Goal: Information Seeking & Learning: Learn about a topic

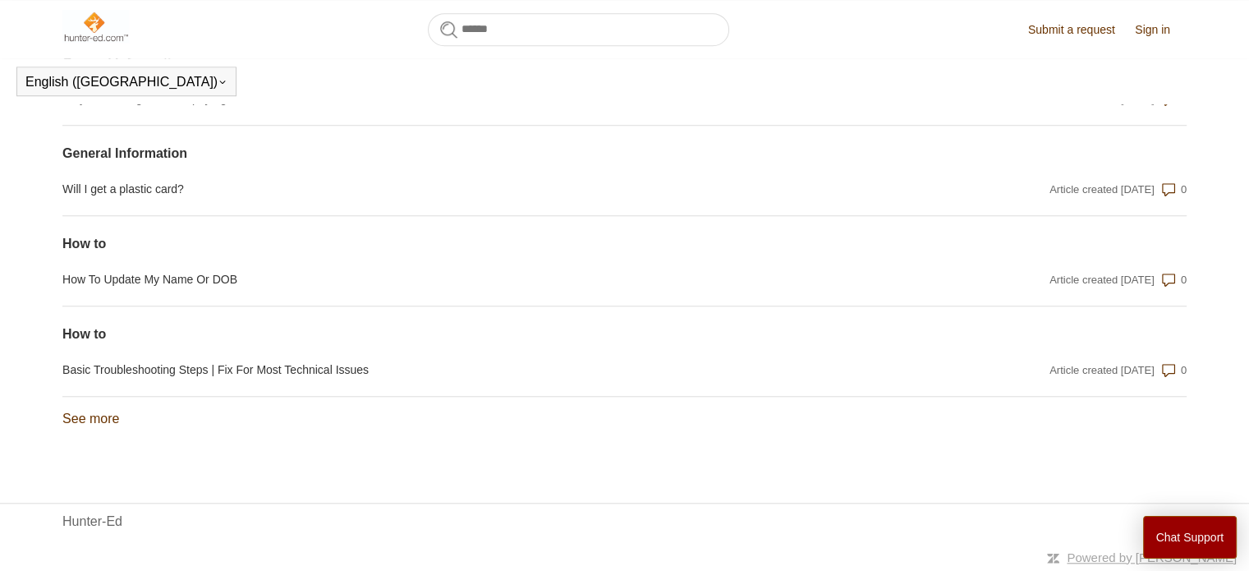
scroll to position [1393, 0]
click at [319, 386] on section "How to Basic Troubleshooting Steps | Fix For Most Technical Issues Article crea…" at bounding box center [624, 351] width 1124 height 90
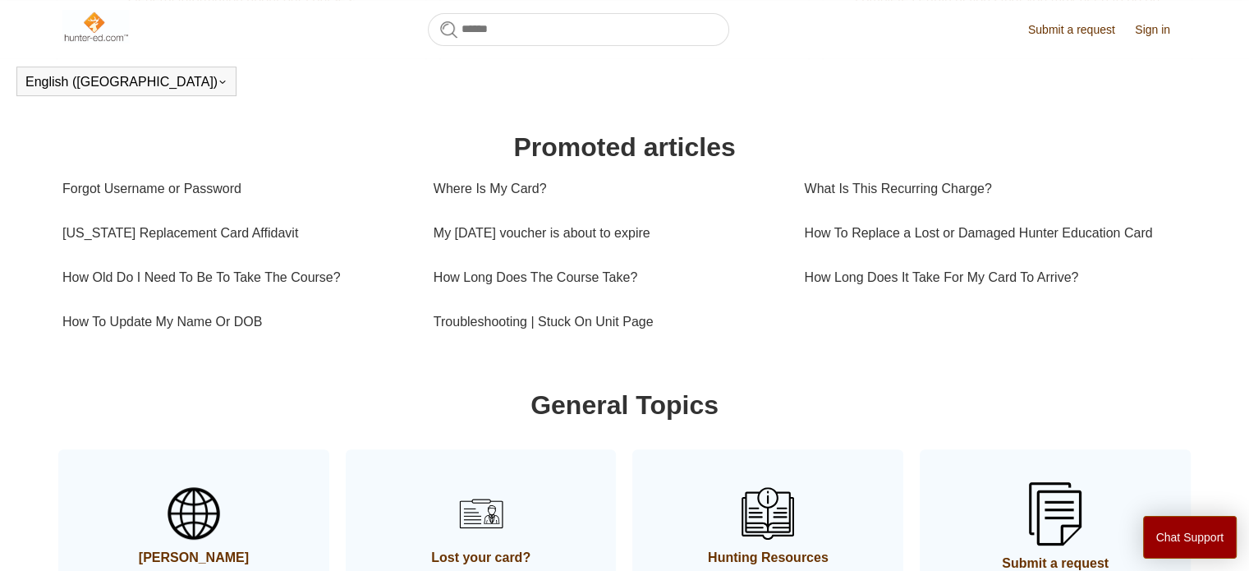
scroll to position [489, 0]
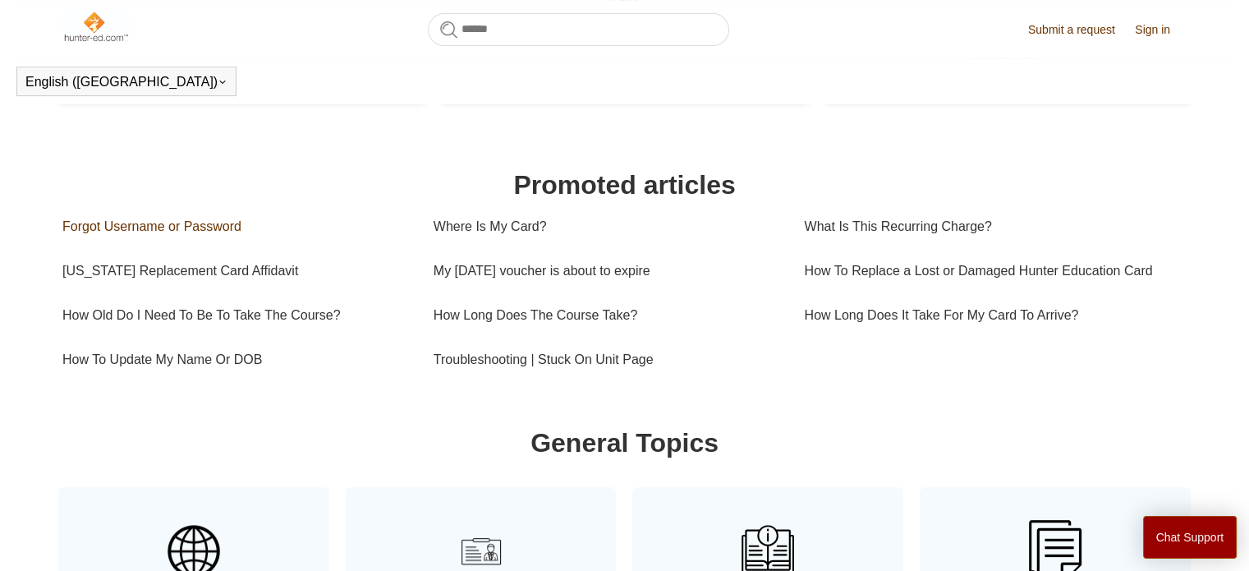
click at [222, 225] on link "Forgot Username or Password" at bounding box center [235, 226] width 347 height 44
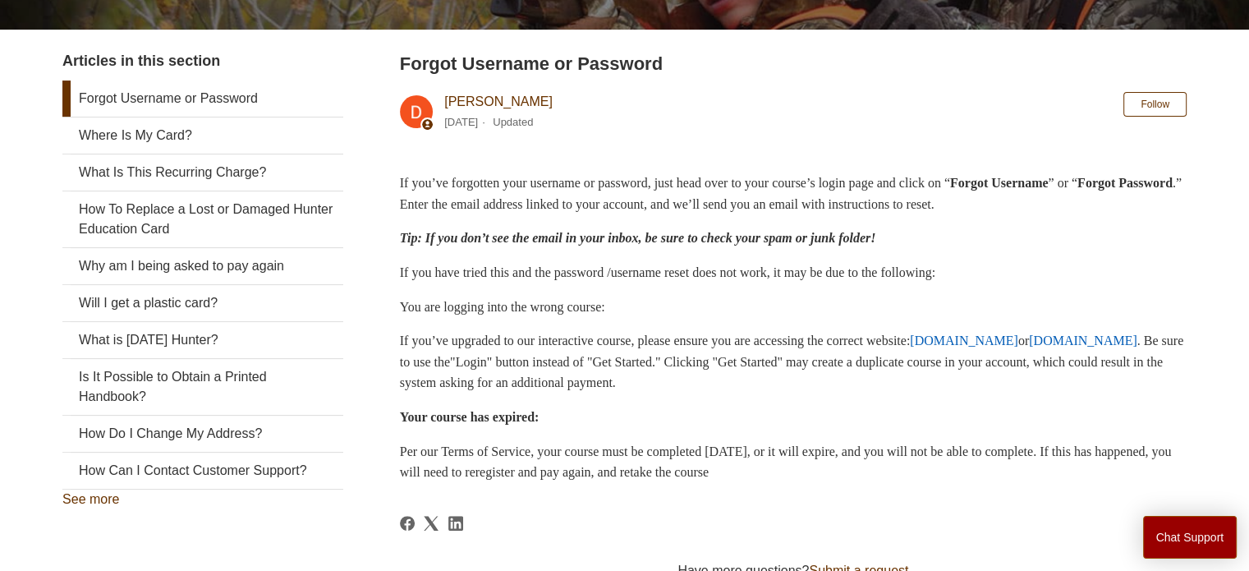
scroll to position [46, 0]
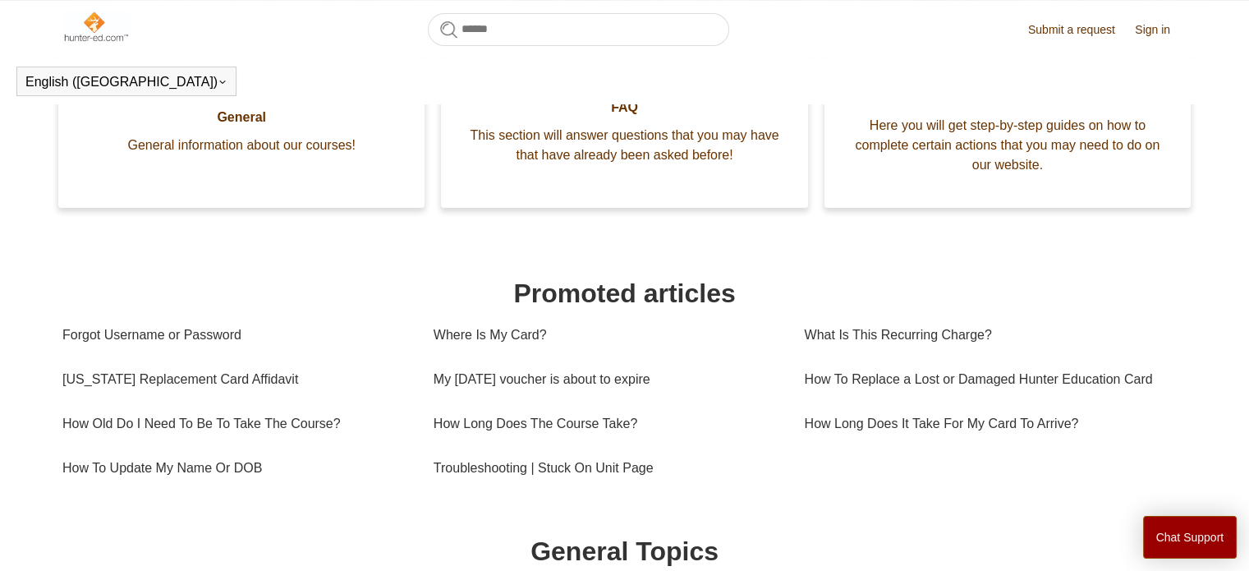
scroll to position [447, 0]
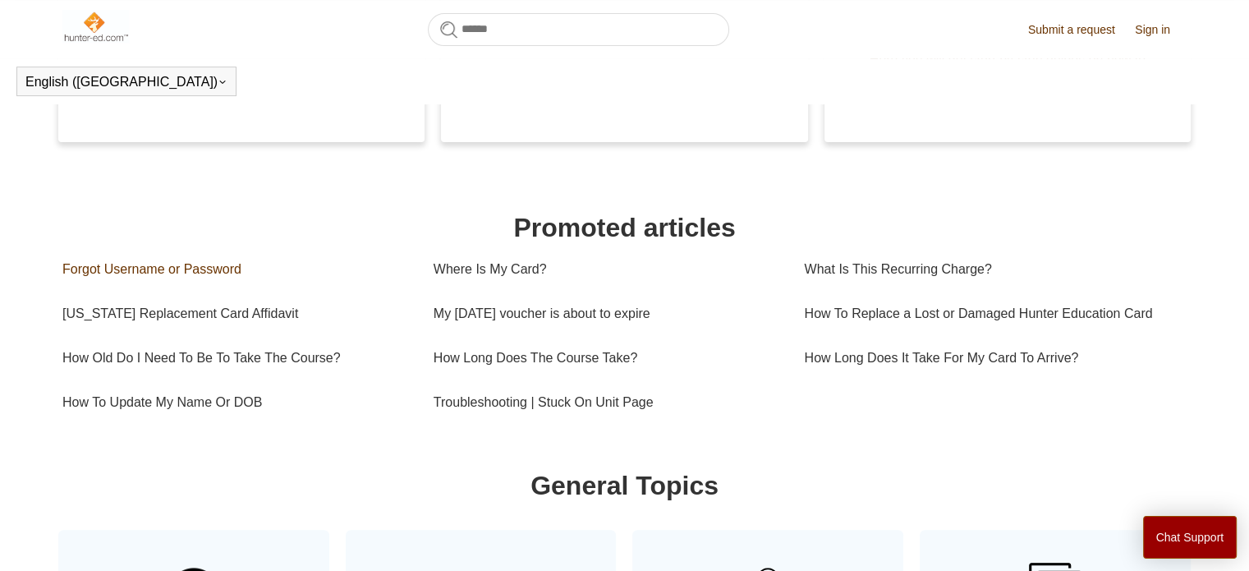
click at [186, 272] on link "Forgot Username or Password" at bounding box center [235, 269] width 347 height 44
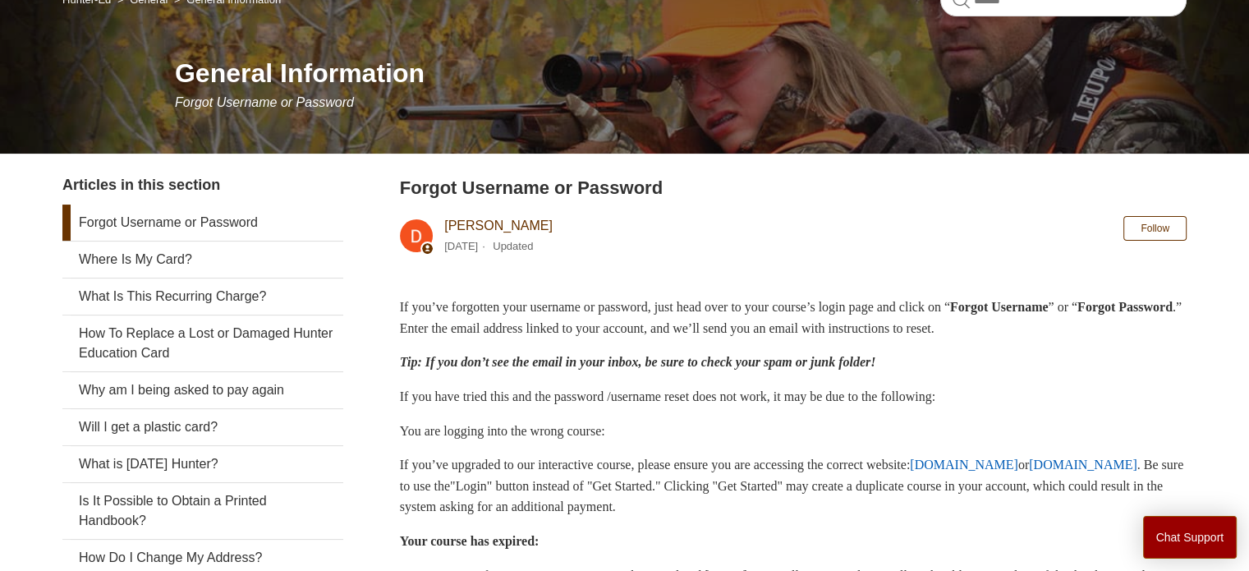
scroll to position [164, 0]
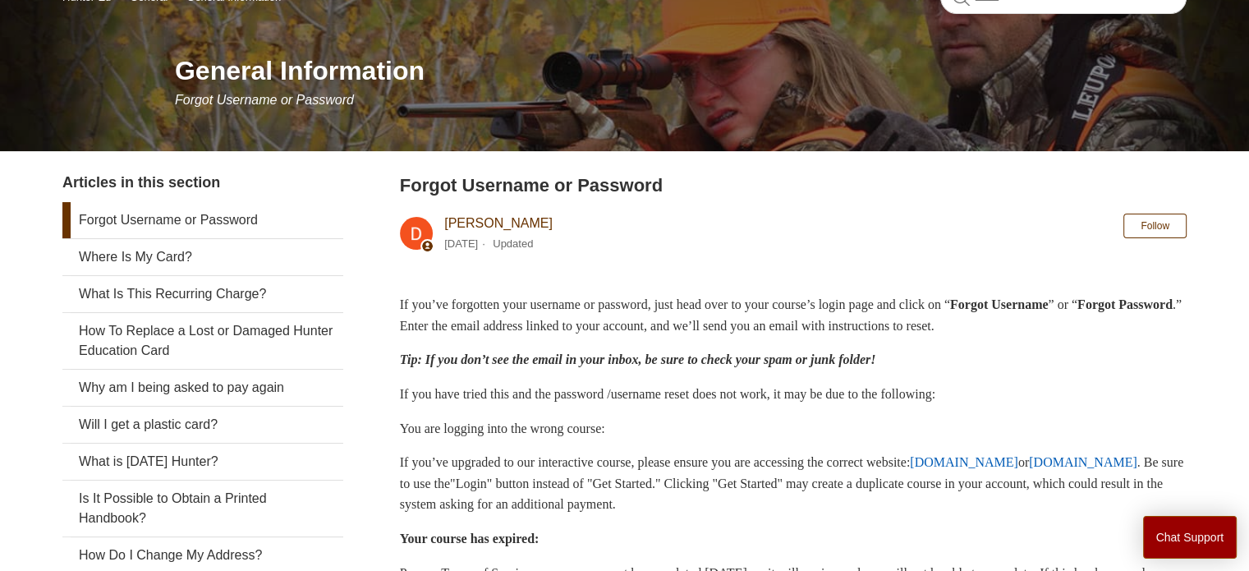
click at [910, 469] on link "www.ilearntohunt.com" at bounding box center [964, 462] width 108 height 14
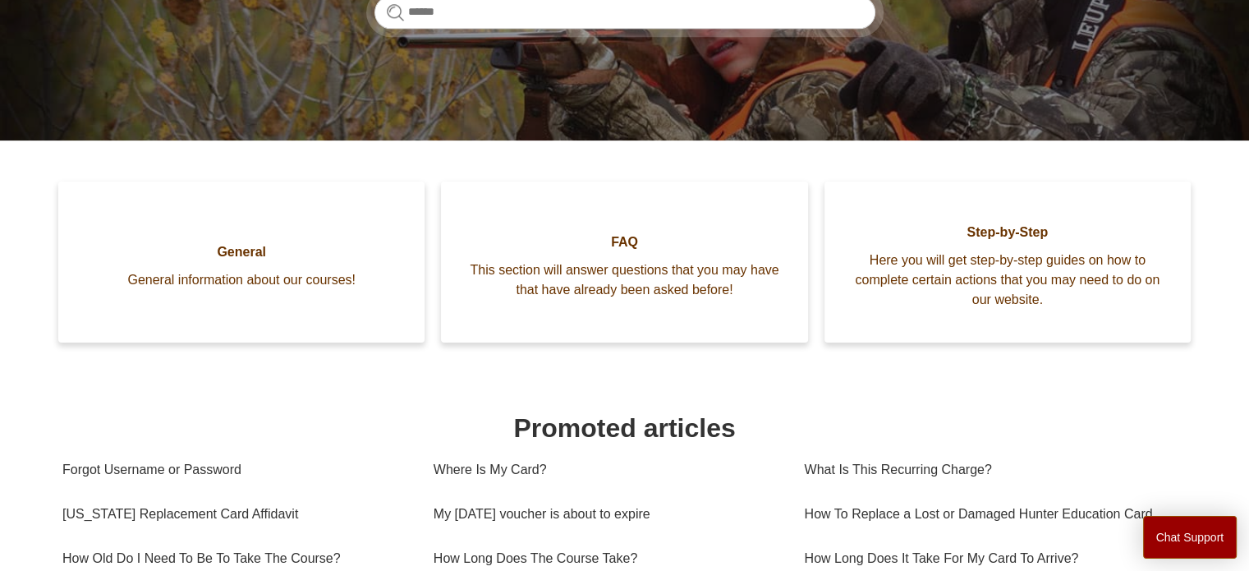
scroll to position [246, 0]
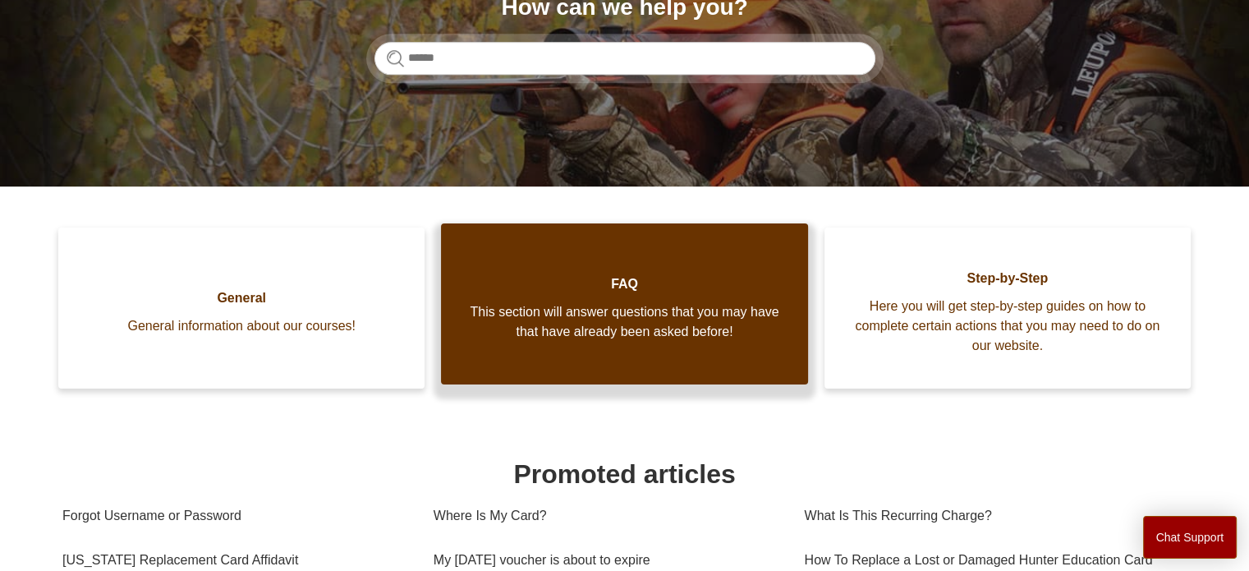
click at [621, 308] on span "This section will answer questions that you may have that have already been ask…" at bounding box center [624, 321] width 317 height 39
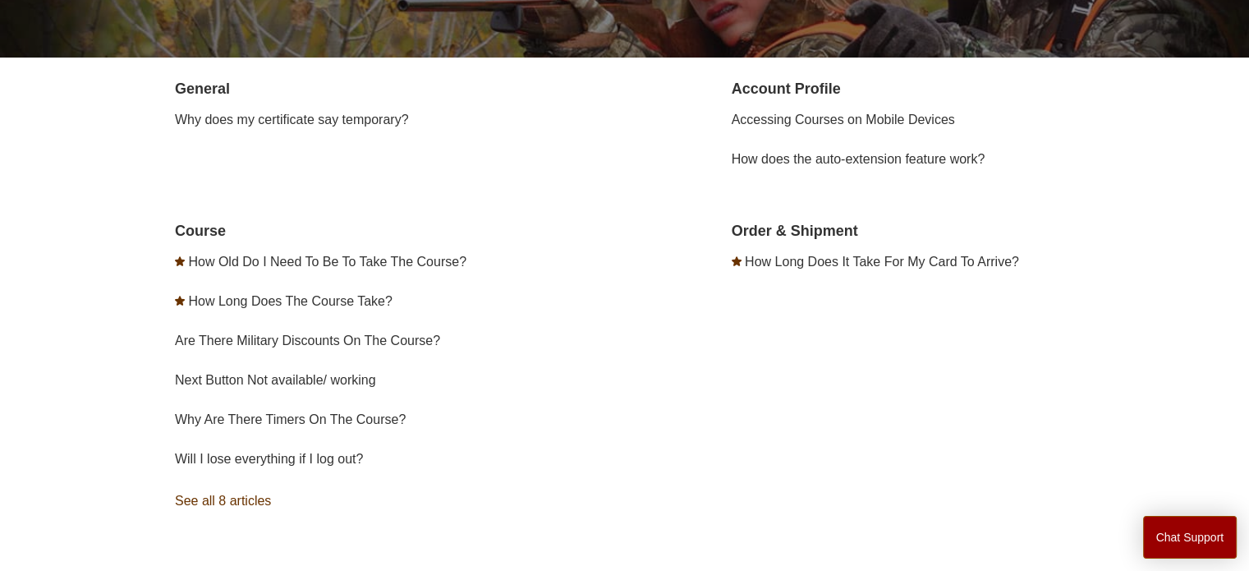
scroll to position [347, 0]
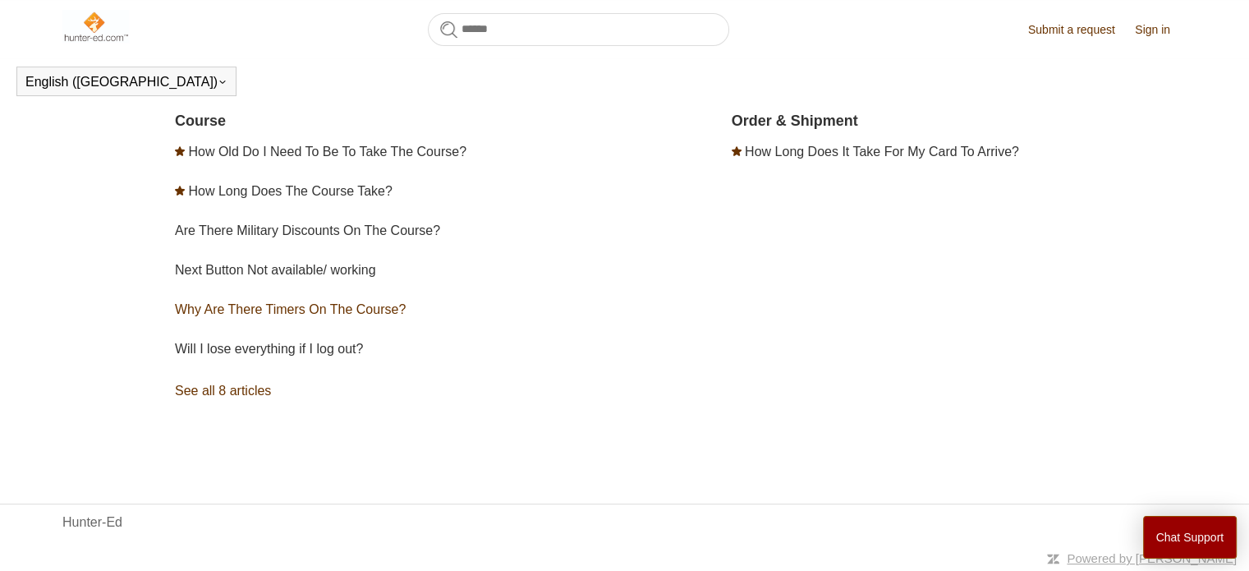
click at [393, 305] on link "Why Are There Timers On The Course?" at bounding box center [290, 309] width 231 height 14
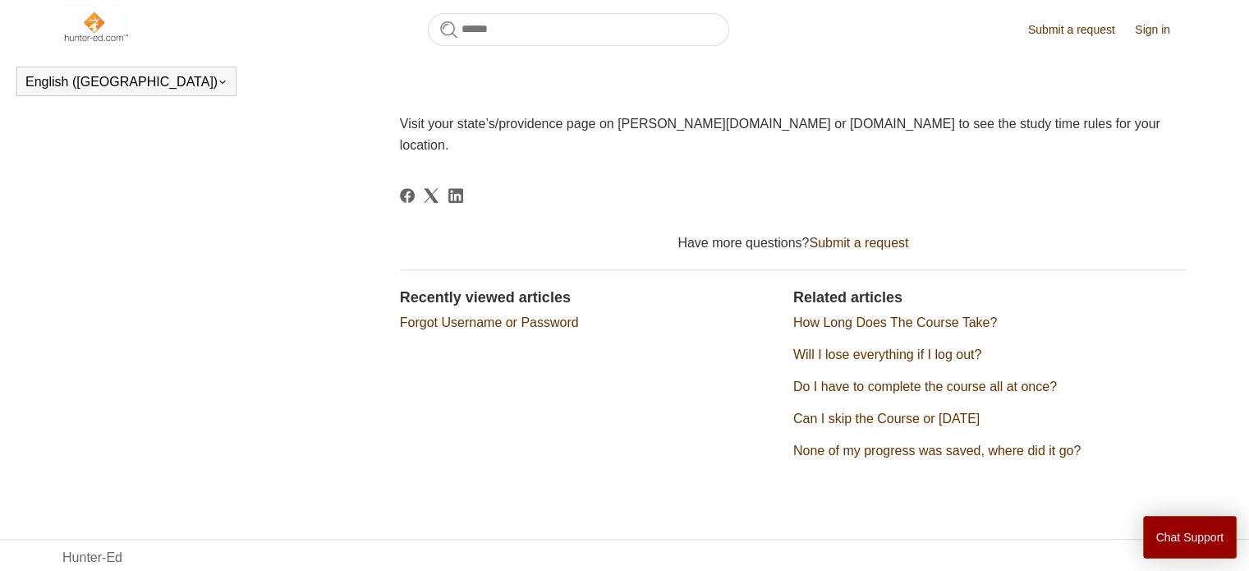
scroll to position [655, 0]
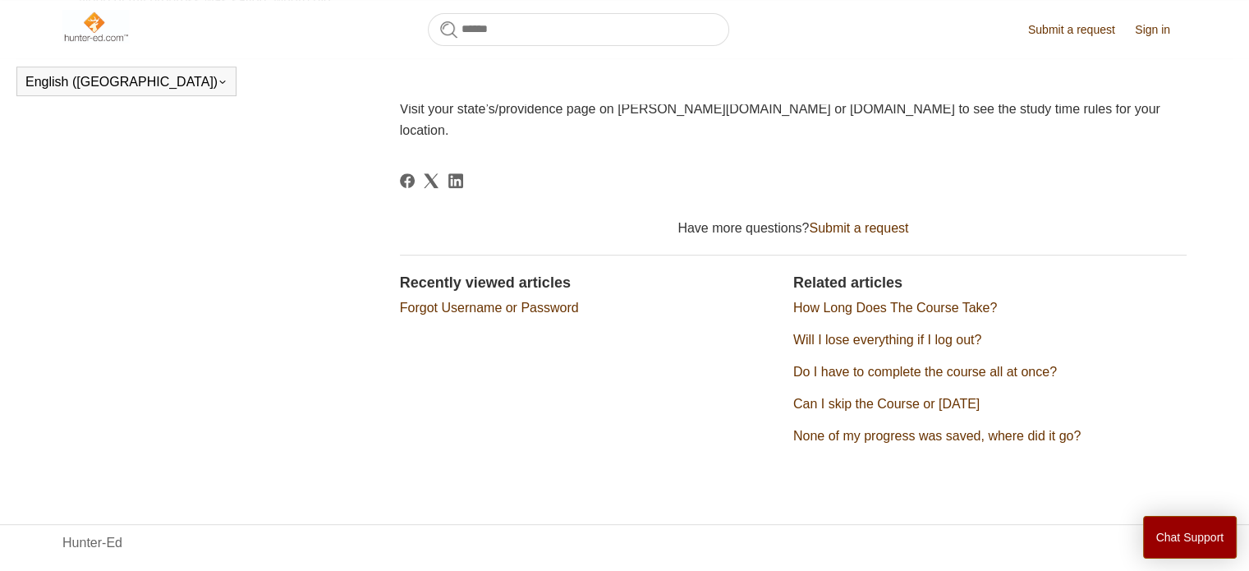
click at [845, 365] on link "Do I have to complete the course all at once?" at bounding box center [925, 372] width 264 height 14
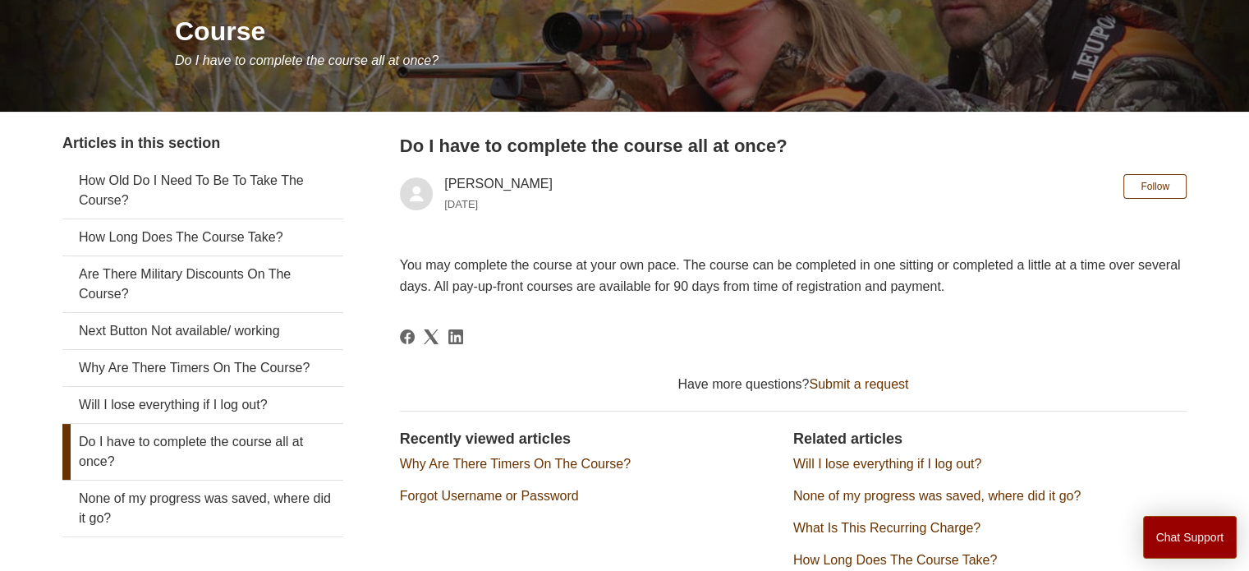
scroll to position [246, 0]
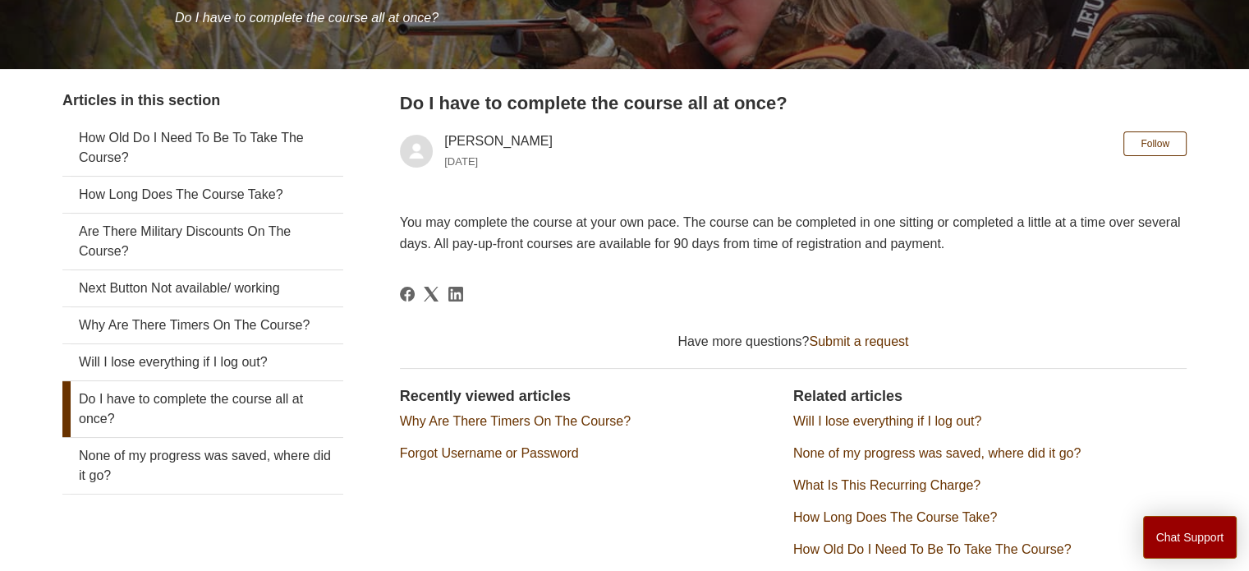
click at [893, 346] on link "Submit a request" at bounding box center [858, 341] width 99 height 14
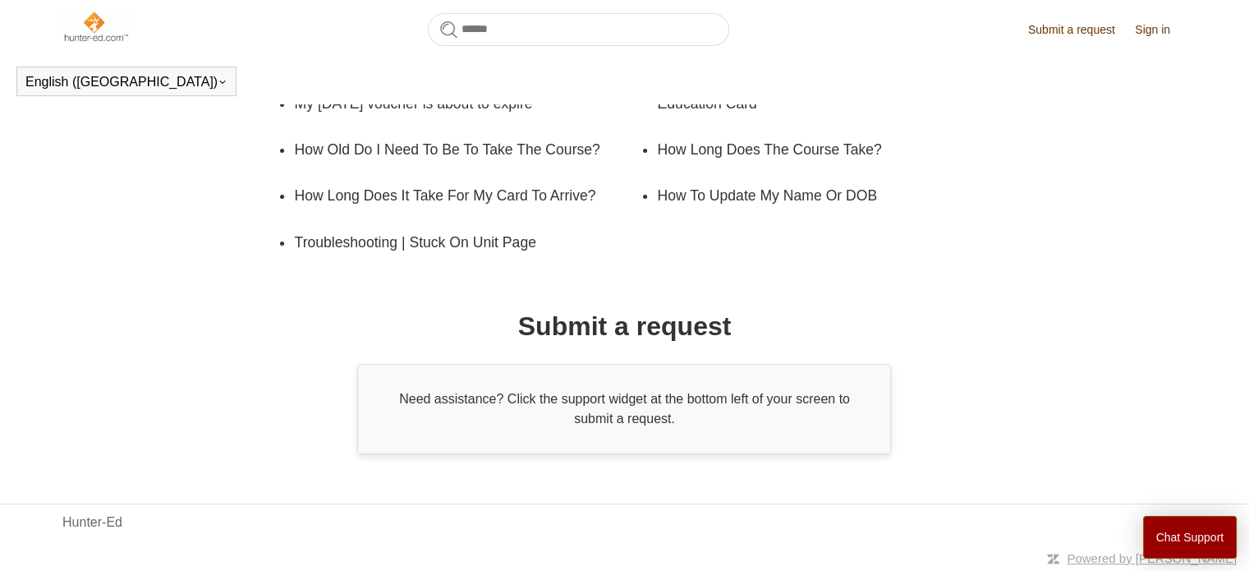
scroll to position [343, 0]
